Goal: Task Accomplishment & Management: Manage account settings

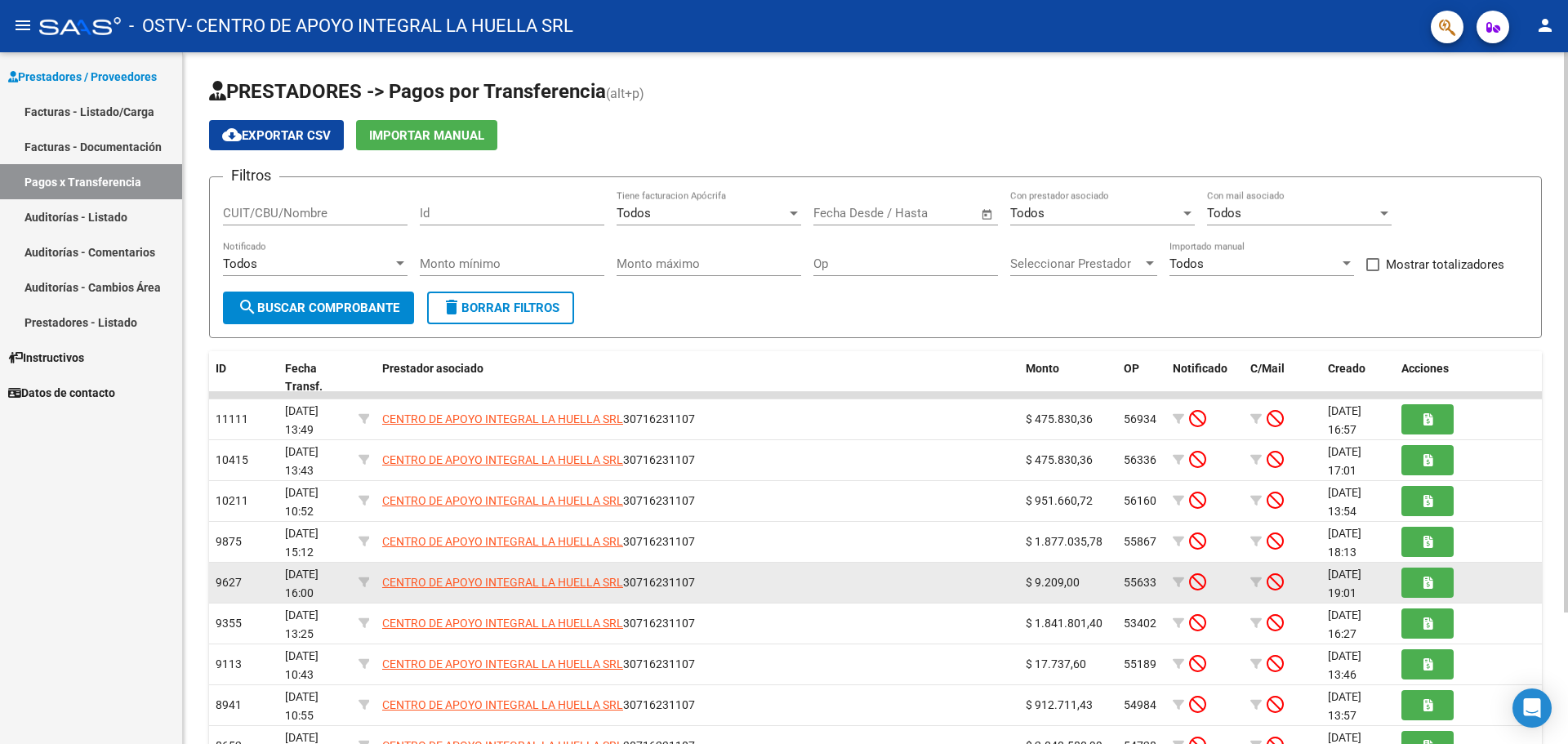
scroll to position [163, 0]
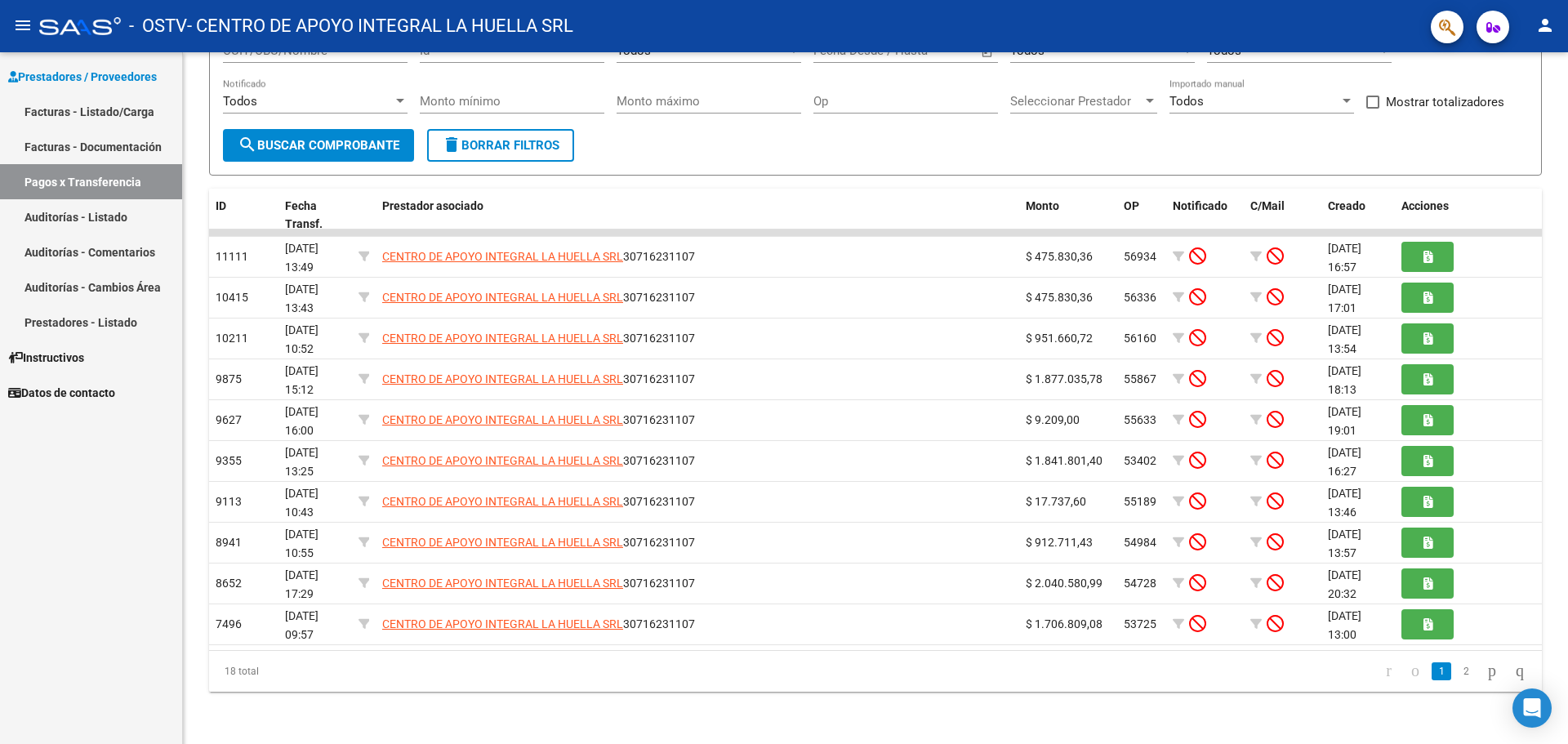
click at [116, 147] on link "Facturas - Documentación" at bounding box center [90, 147] width 182 height 35
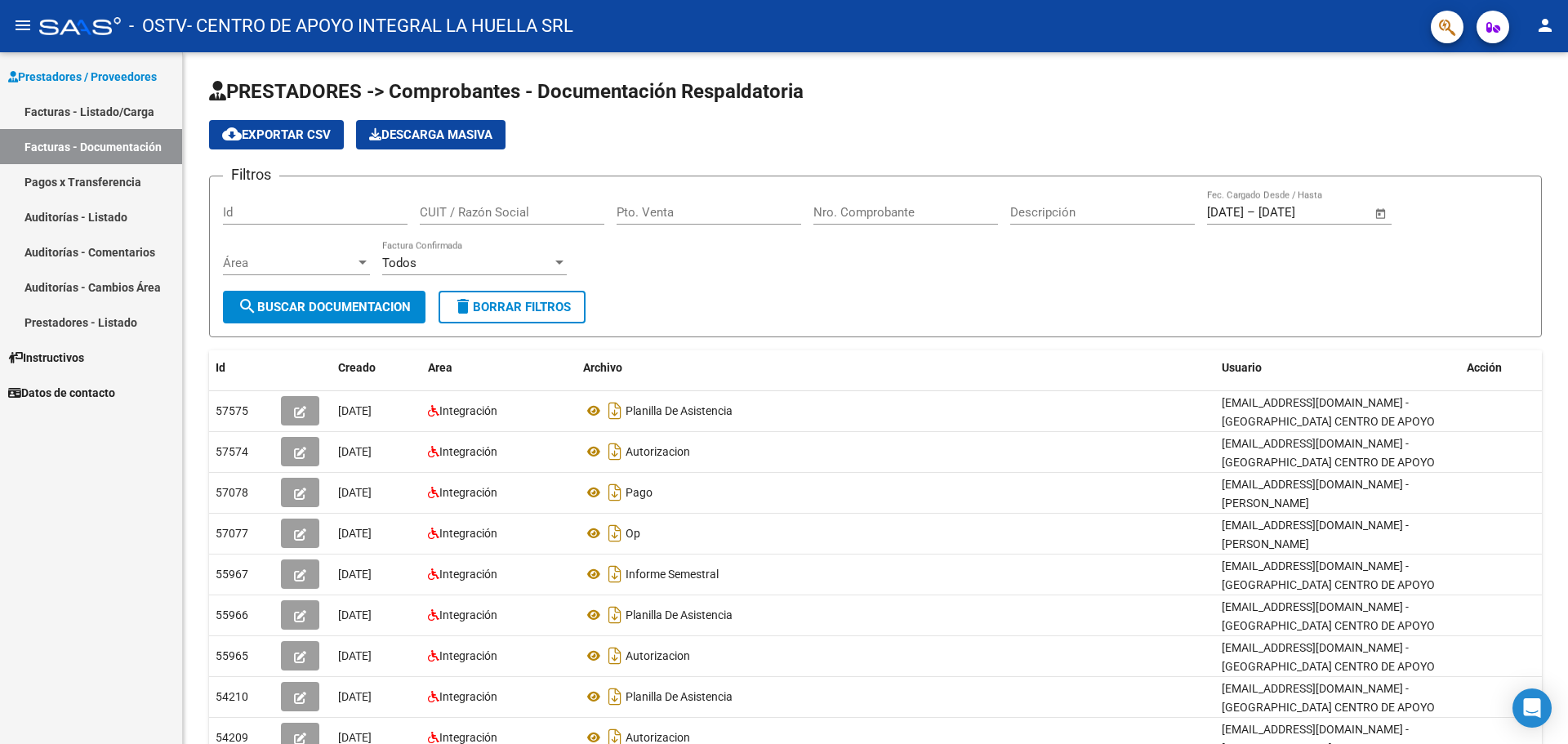
click at [18, 112] on link "Facturas - Listado/Carga" at bounding box center [90, 112] width 182 height 35
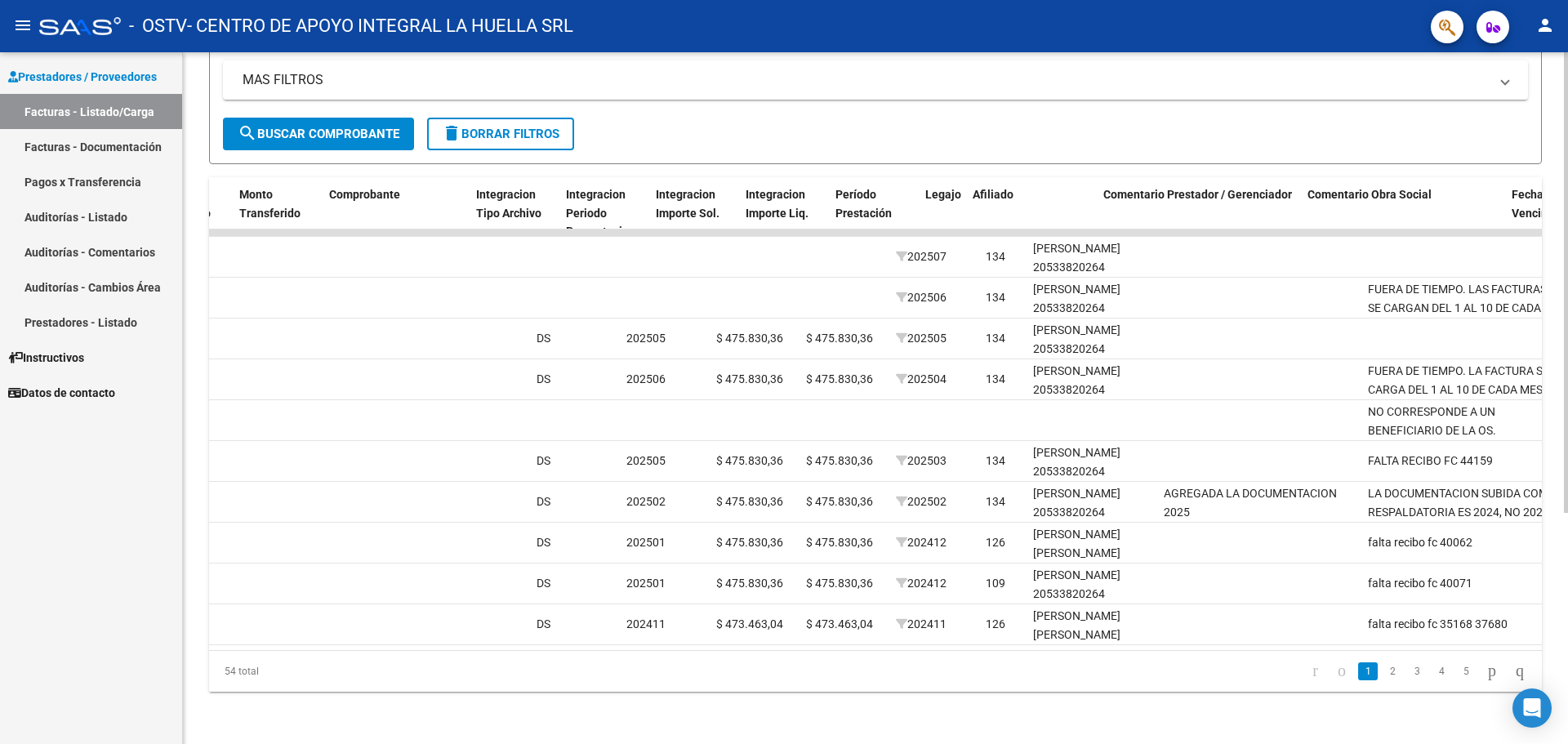
scroll to position [0, 1502]
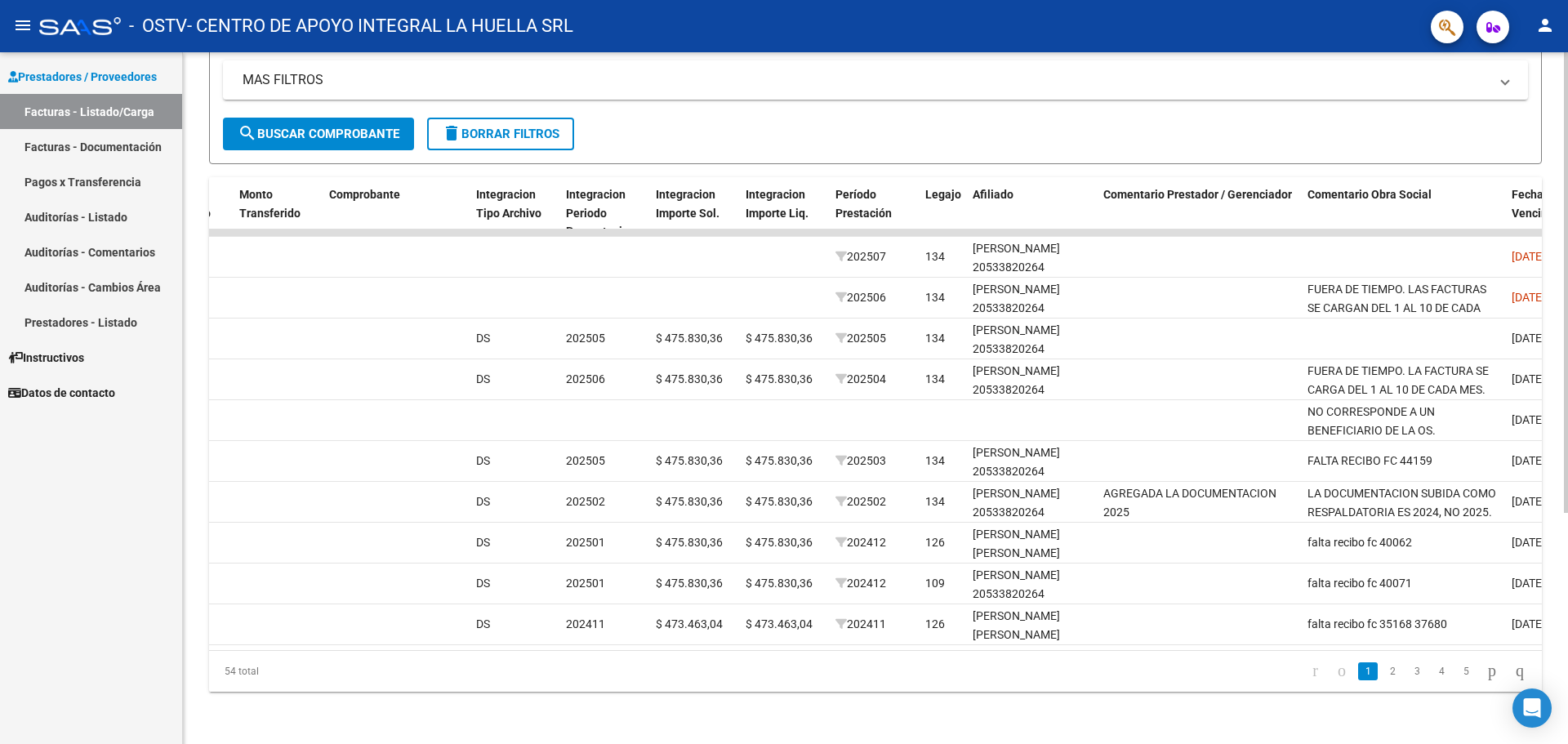
click at [1117, 660] on datatable-pager "1 2 3 4 5" at bounding box center [1007, 672] width 1053 height 28
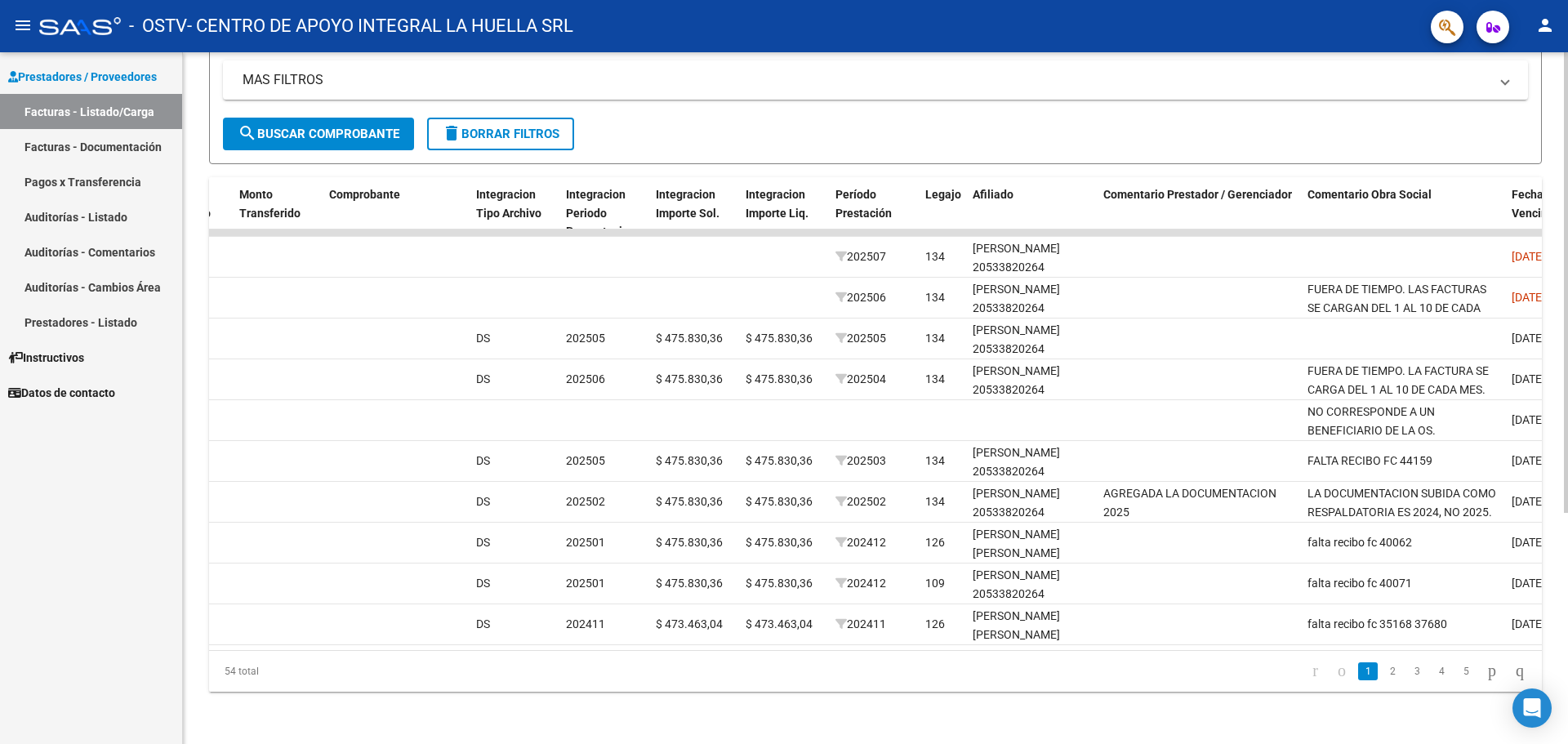
click at [1218, 656] on div "54 total 1 2 3 4 5" at bounding box center [875, 671] width 1333 height 41
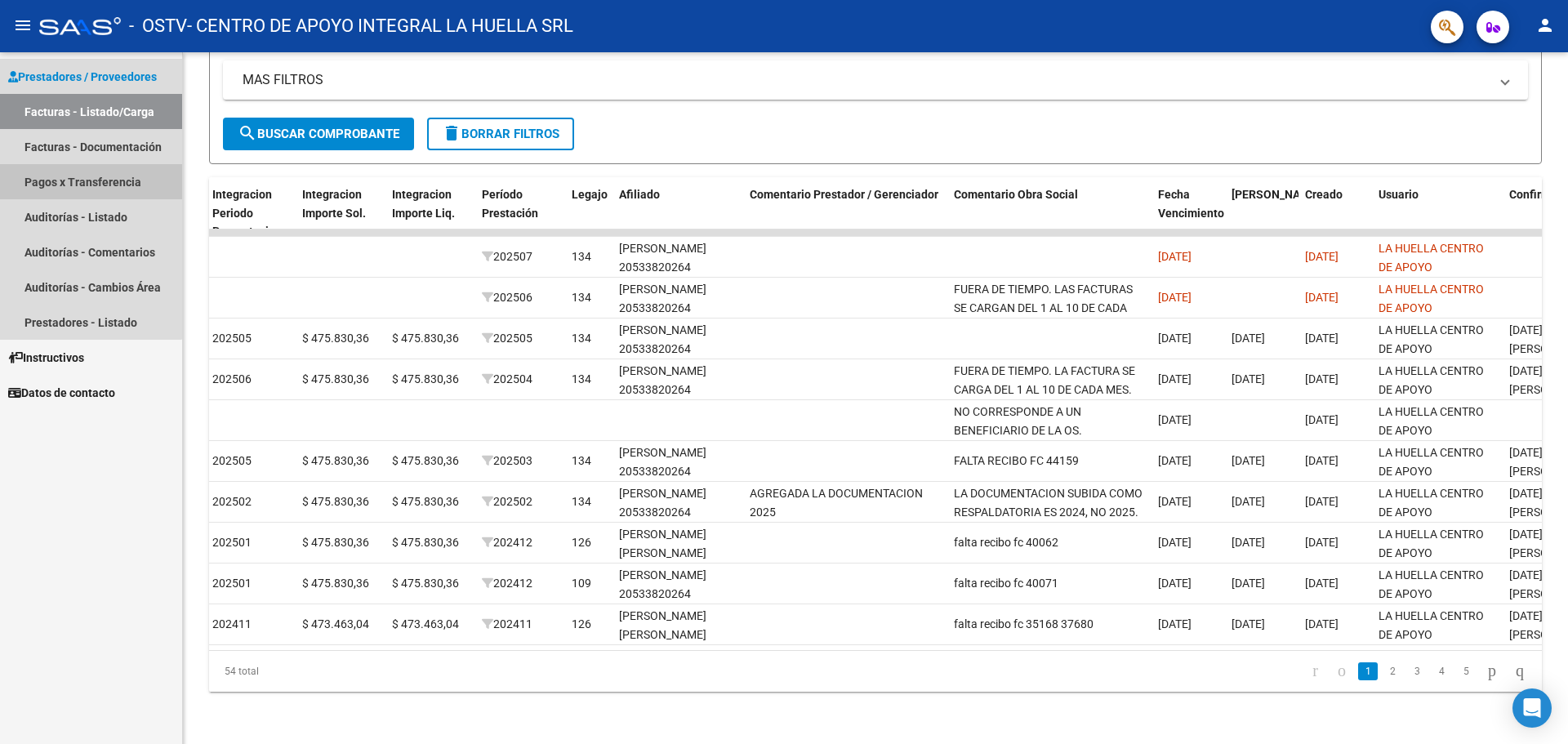
click at [35, 184] on link "Pagos x Transferencia" at bounding box center [90, 182] width 182 height 35
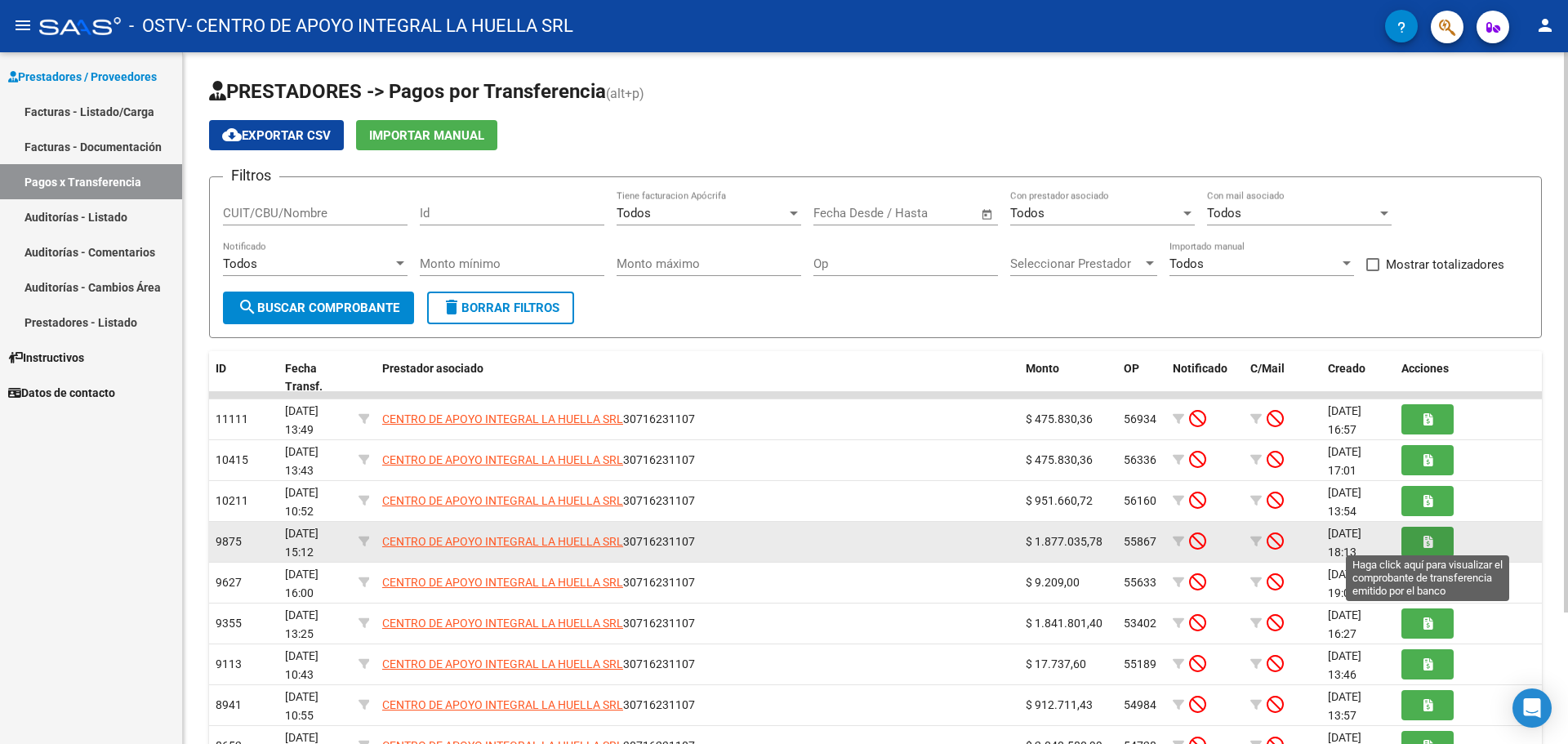
click at [1431, 542] on icon "button" at bounding box center [1428, 542] width 9 height 12
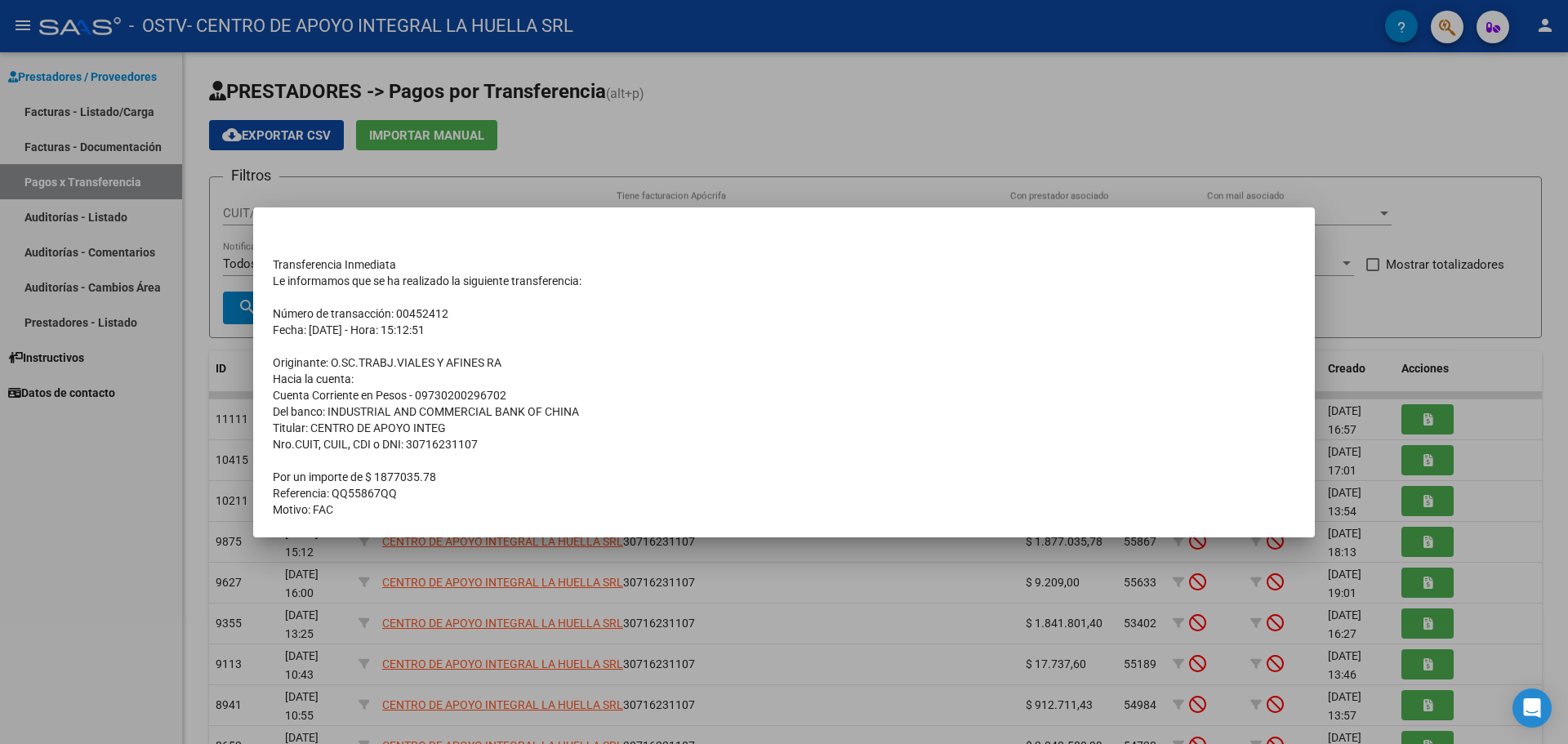
click at [1424, 462] on div at bounding box center [784, 372] width 1568 height 744
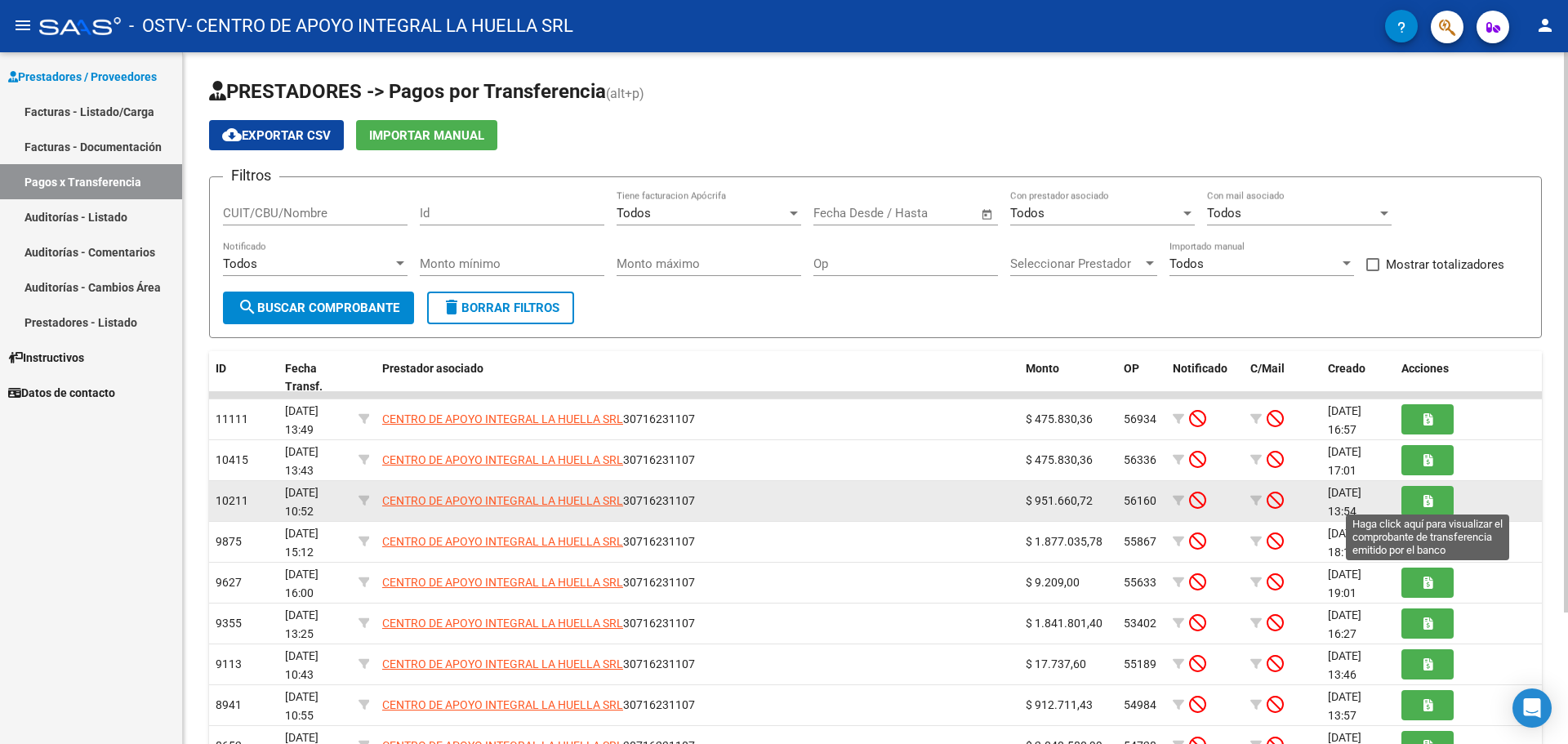
click at [1415, 511] on button "button" at bounding box center [1428, 501] width 53 height 30
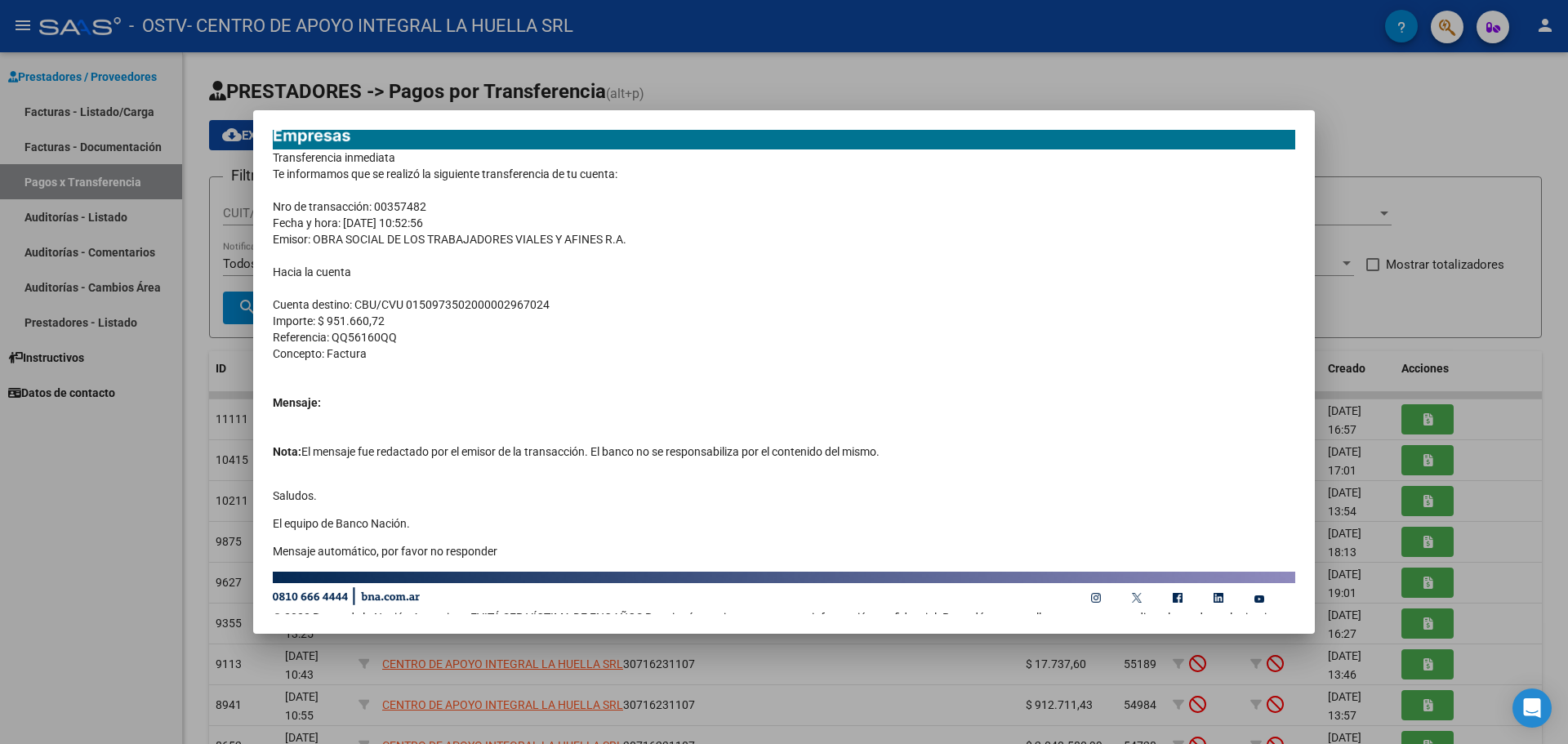
scroll to position [138, 0]
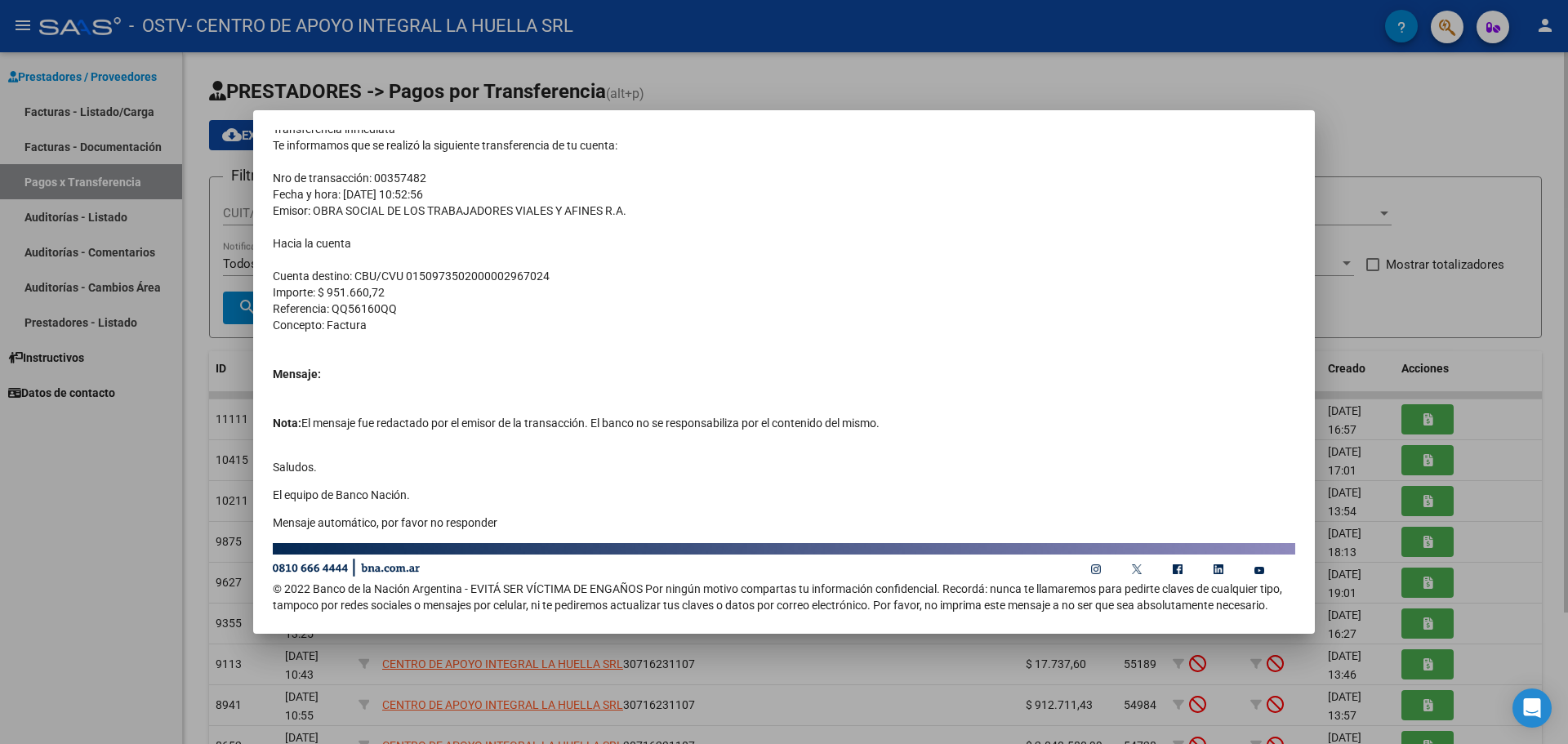
click at [1410, 298] on div at bounding box center [784, 372] width 1568 height 744
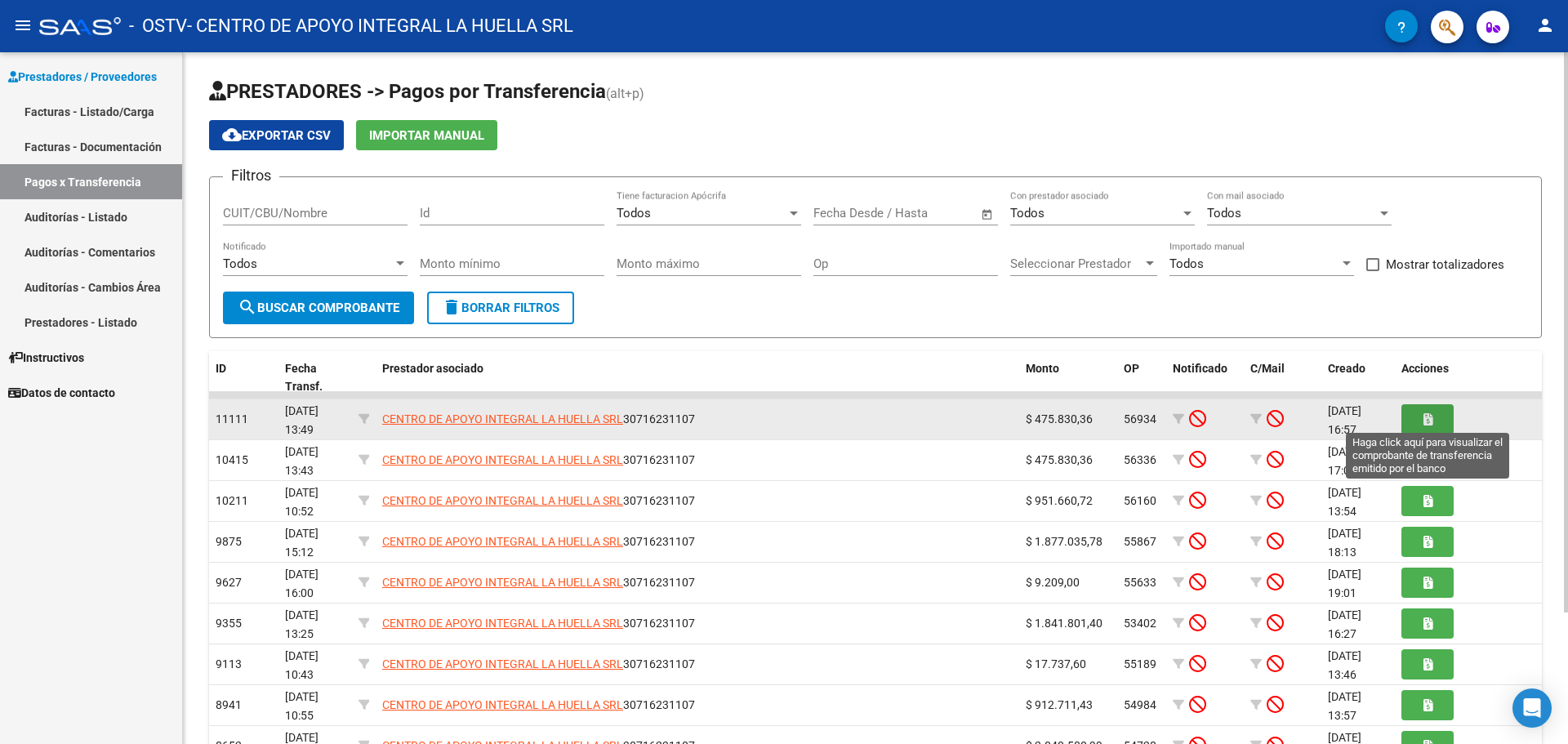
click at [1428, 434] on button "button" at bounding box center [1428, 419] width 53 height 30
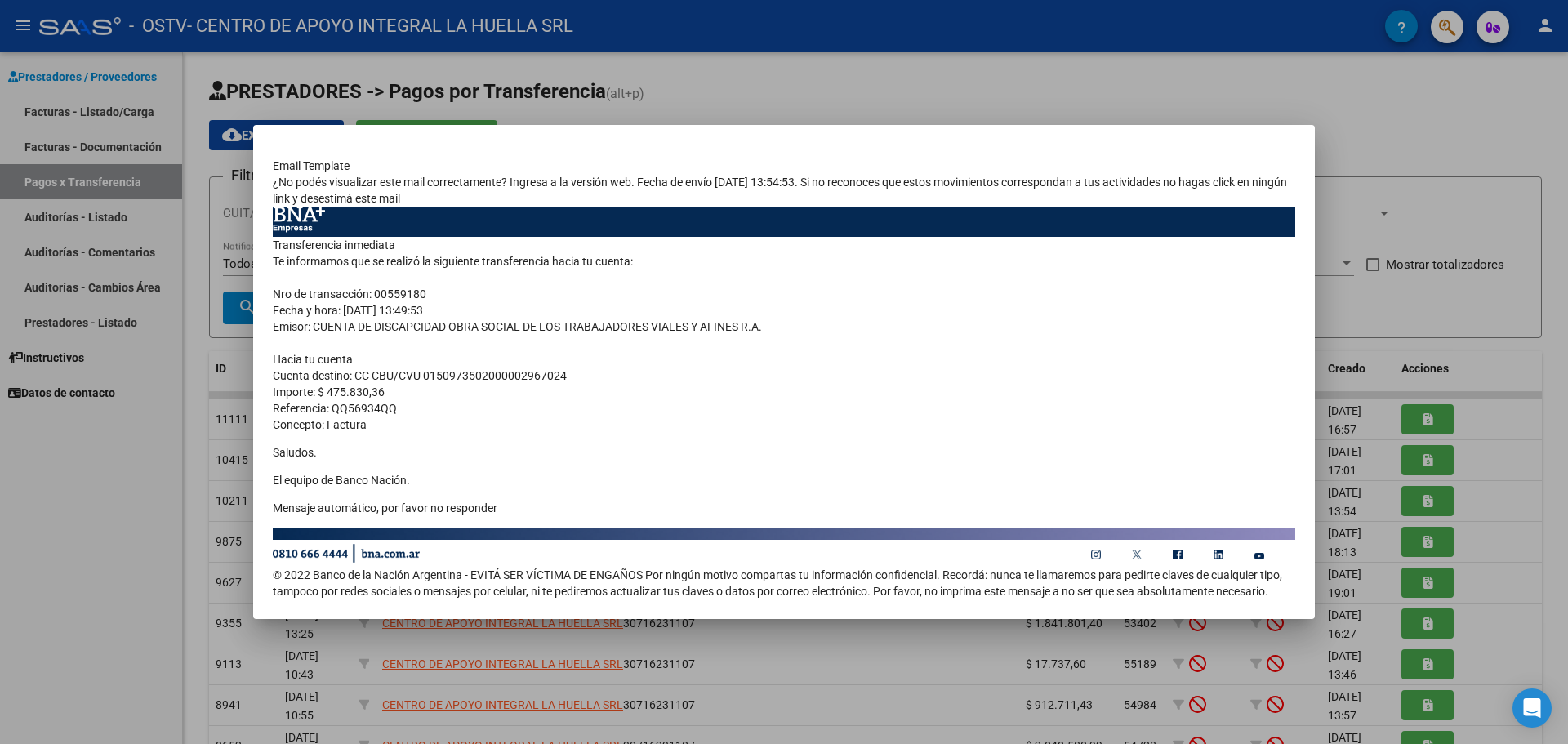
click at [1518, 360] on div at bounding box center [784, 372] width 1568 height 744
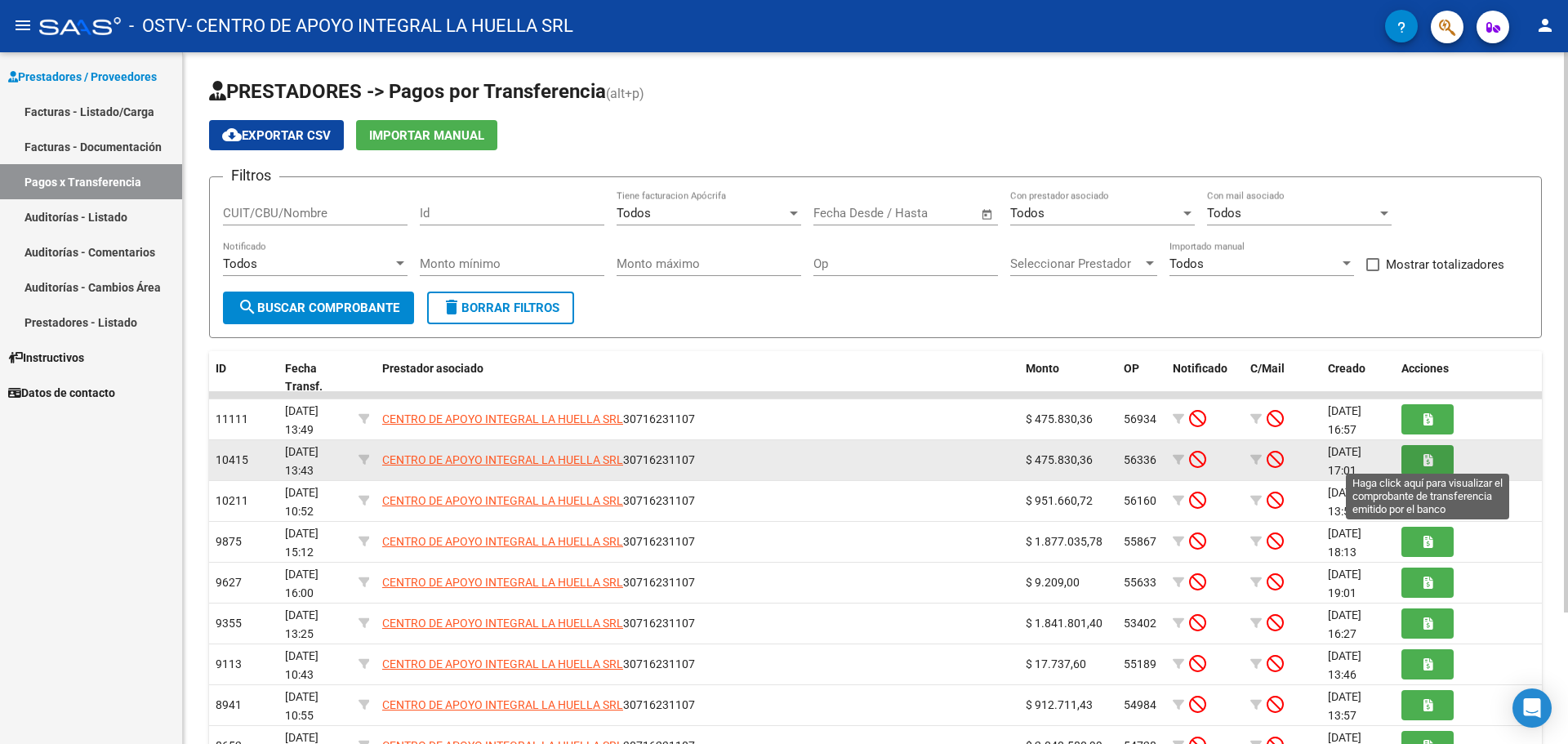
click at [1420, 459] on button "button" at bounding box center [1428, 460] width 53 height 30
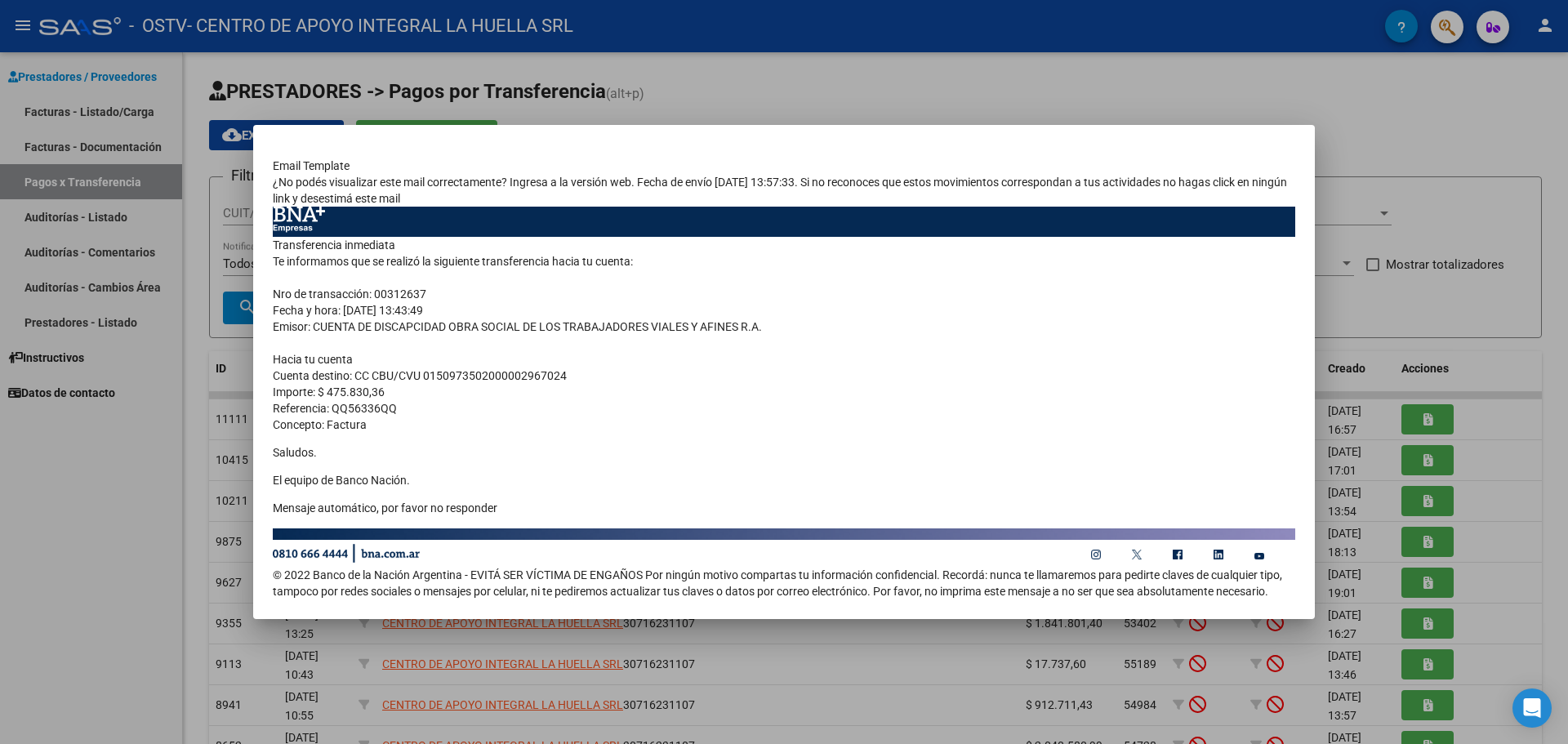
click at [1447, 488] on div at bounding box center [784, 372] width 1568 height 744
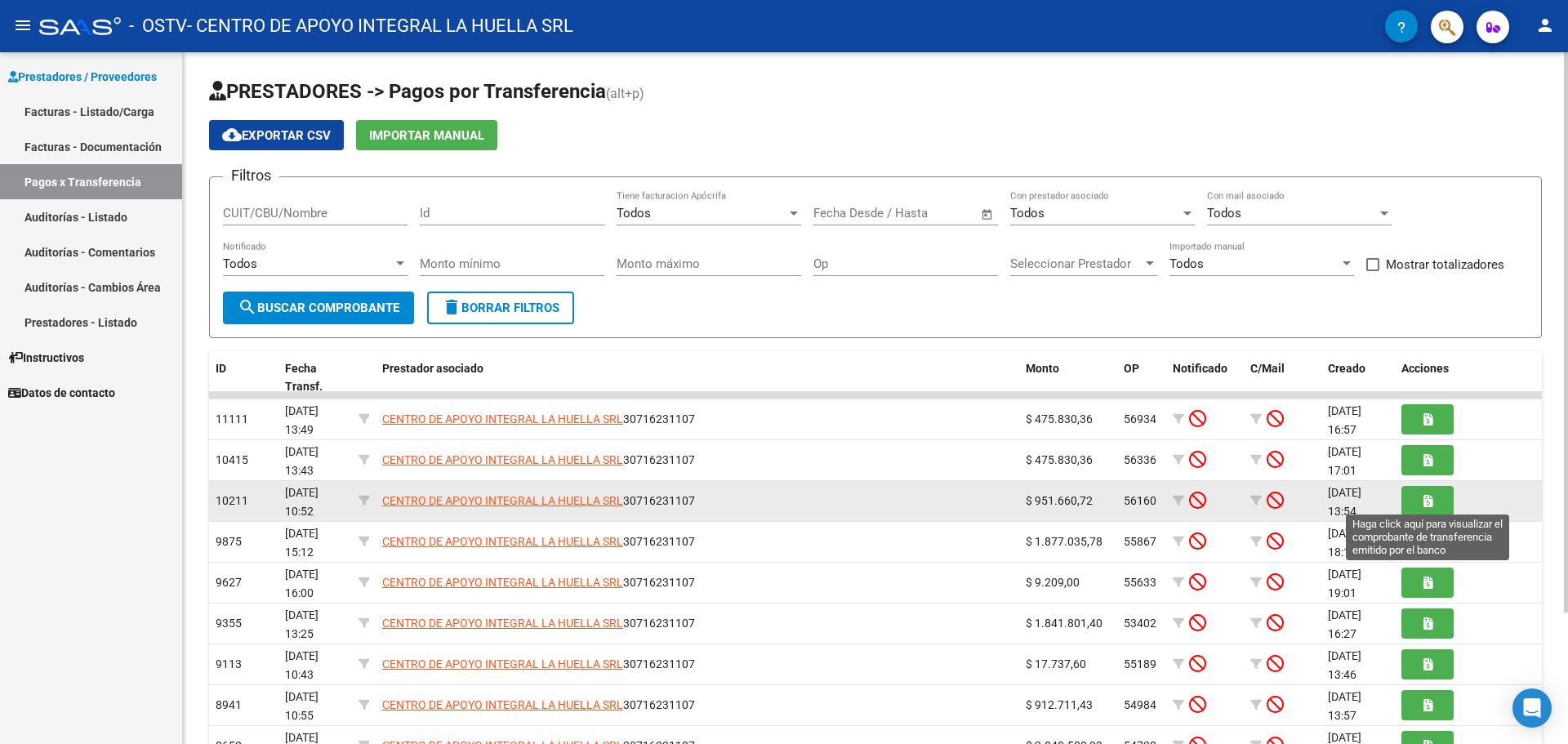
click at [1431, 507] on icon "button" at bounding box center [1428, 502] width 9 height 12
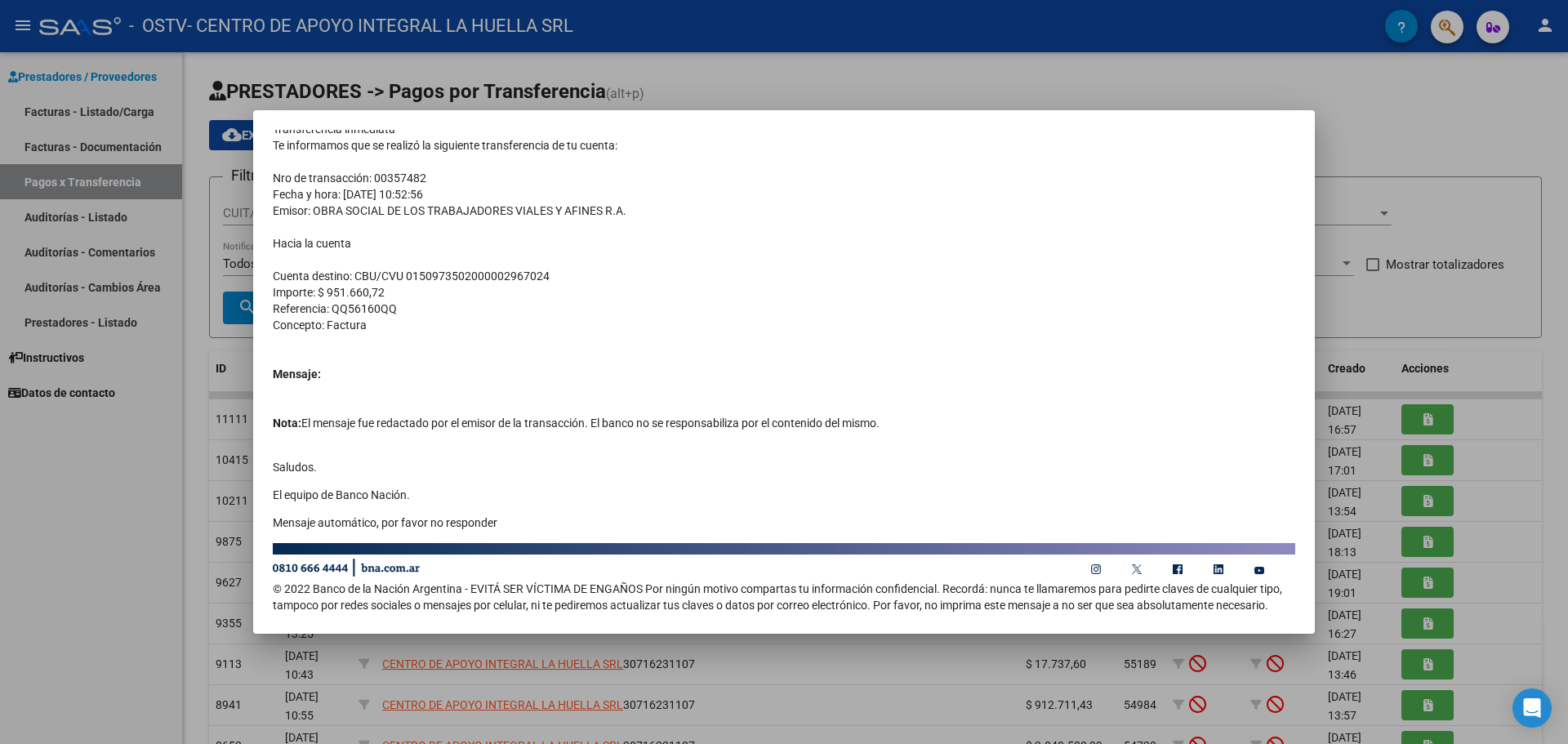
scroll to position [0, 0]
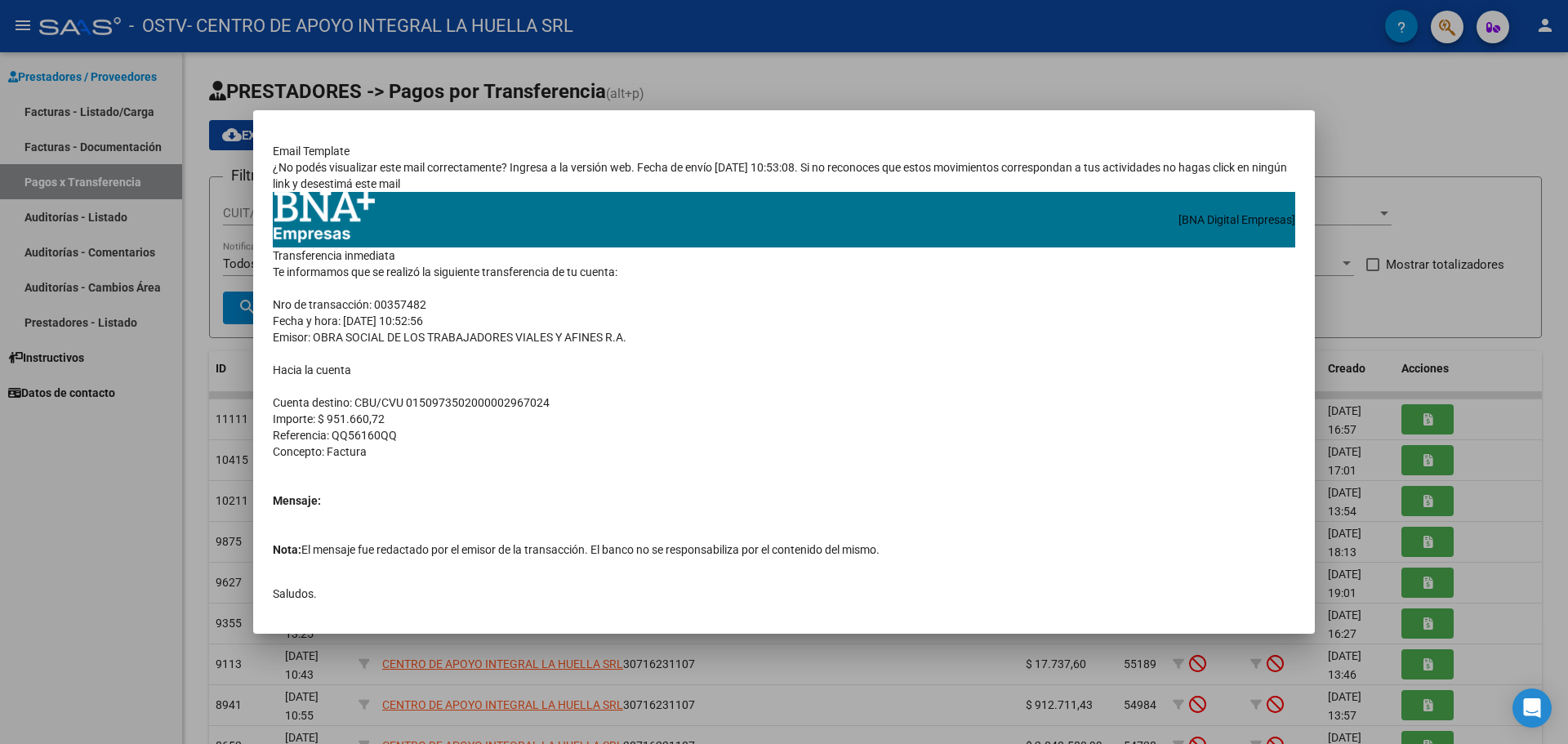
click at [1507, 471] on div at bounding box center [784, 372] width 1568 height 744
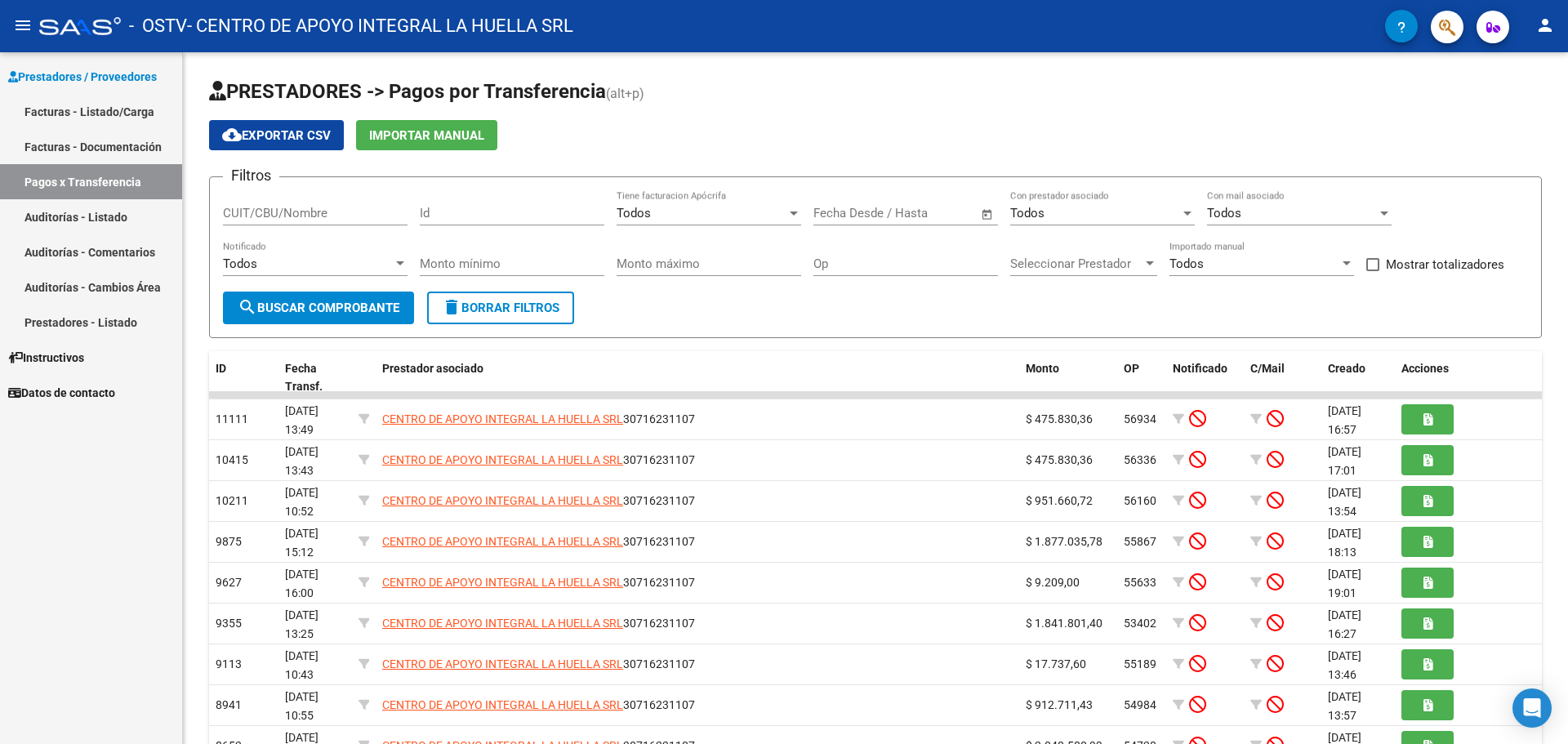
click at [58, 112] on link "Facturas - Listado/Carga" at bounding box center [90, 112] width 182 height 35
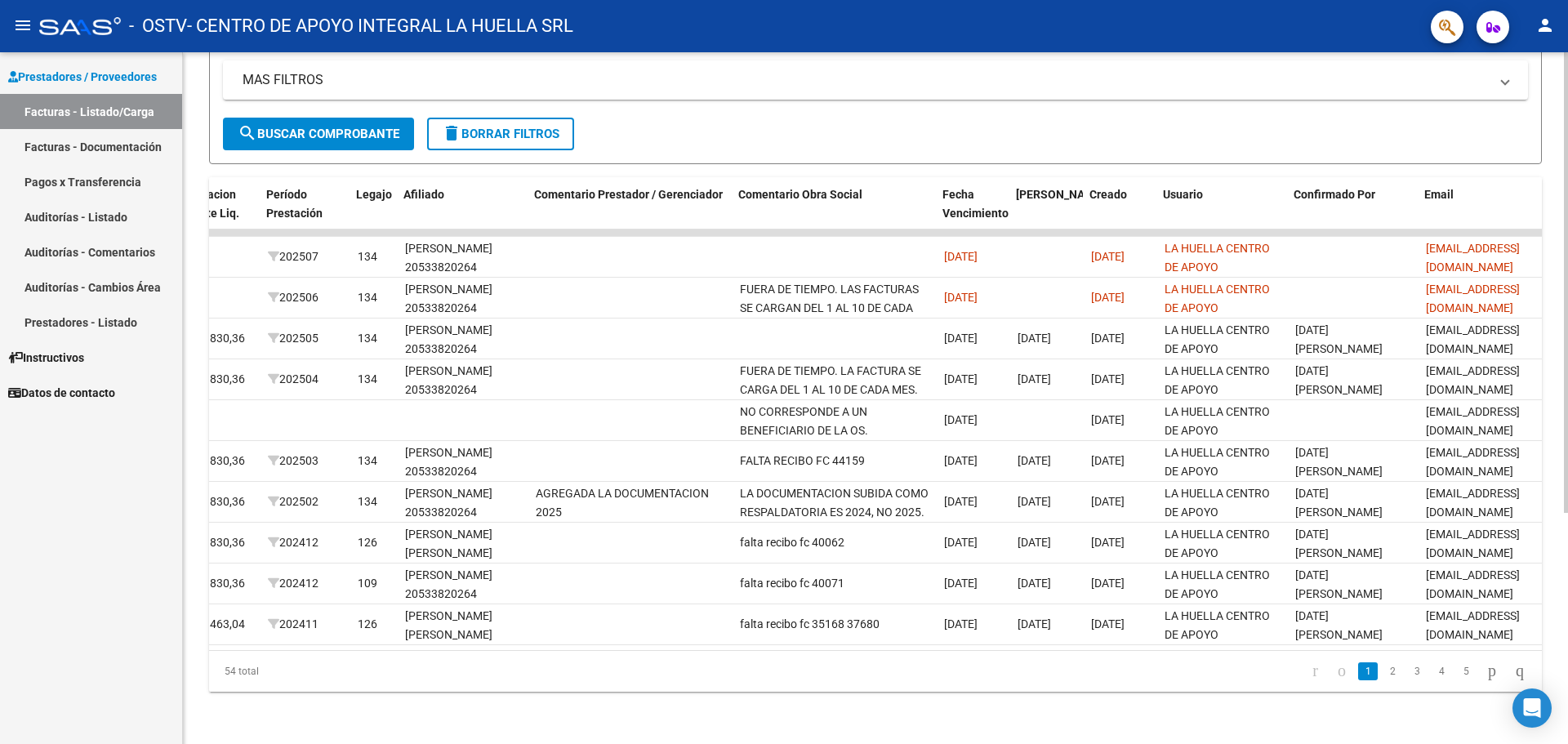
scroll to position [0, 2111]
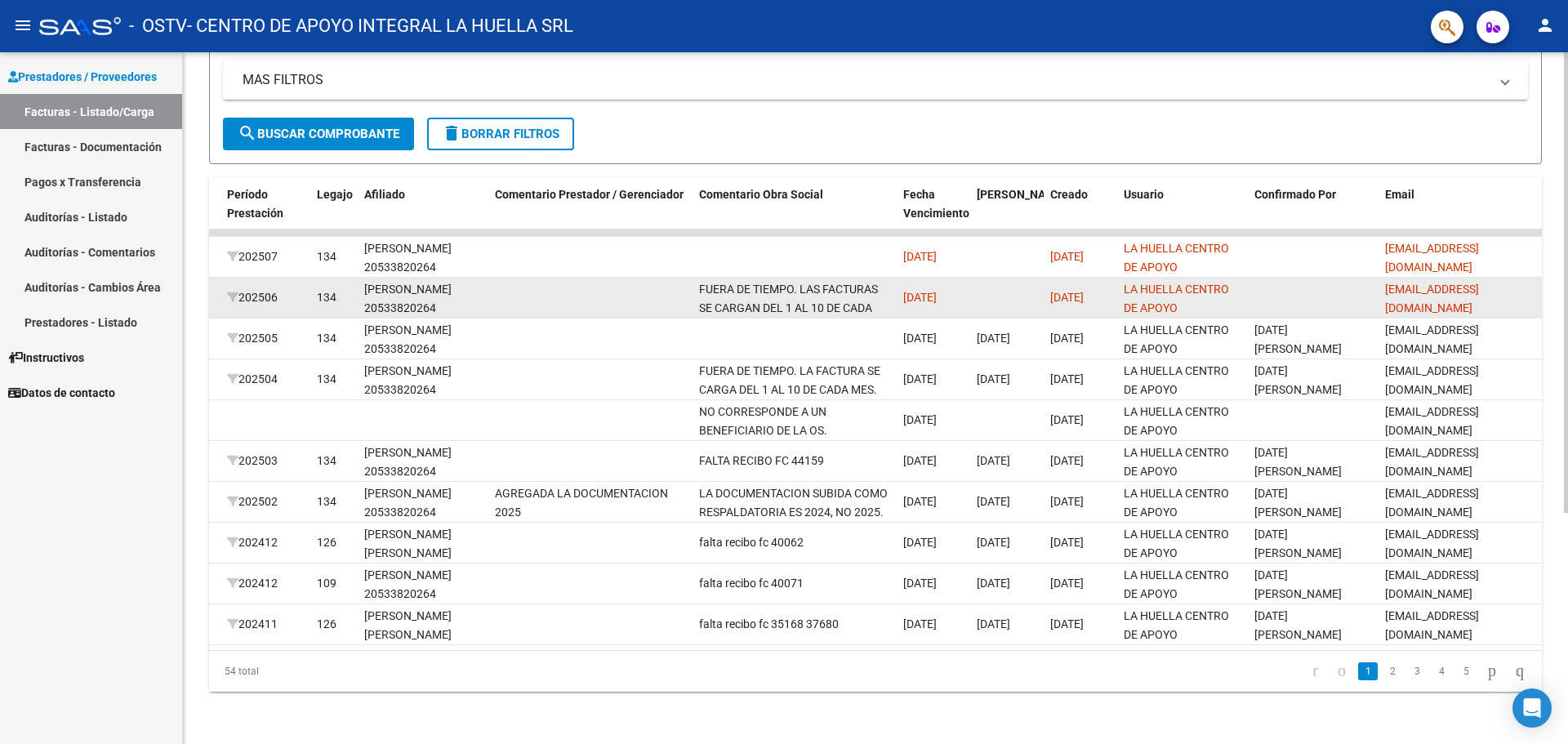
click at [840, 285] on div "FUERA DE TIEMPO. LAS FACTURAS SE CARGAN DEL 1 AL 10 DE CADA MES." at bounding box center [795, 297] width 191 height 34
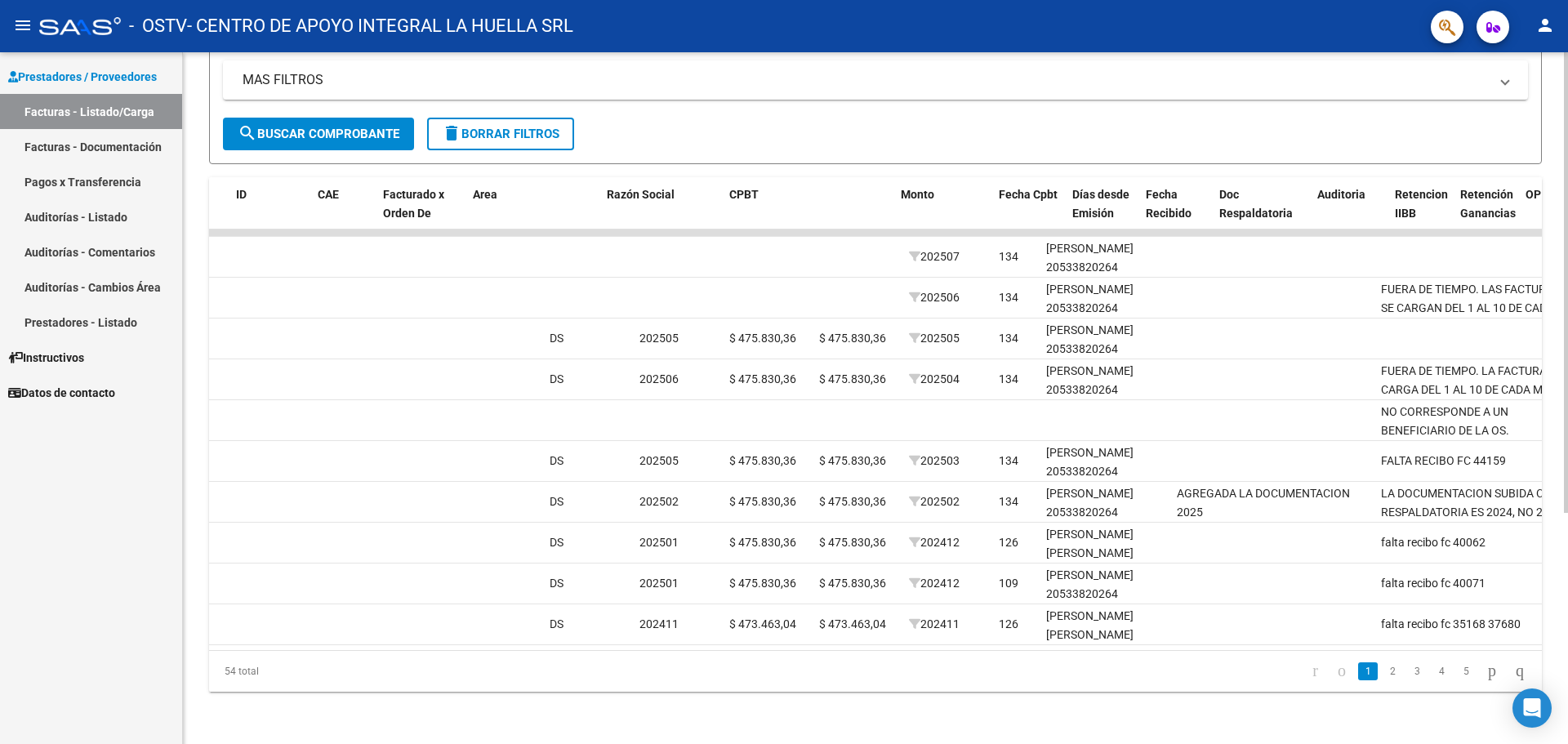
scroll to position [0, 0]
